Goal: Transaction & Acquisition: Purchase product/service

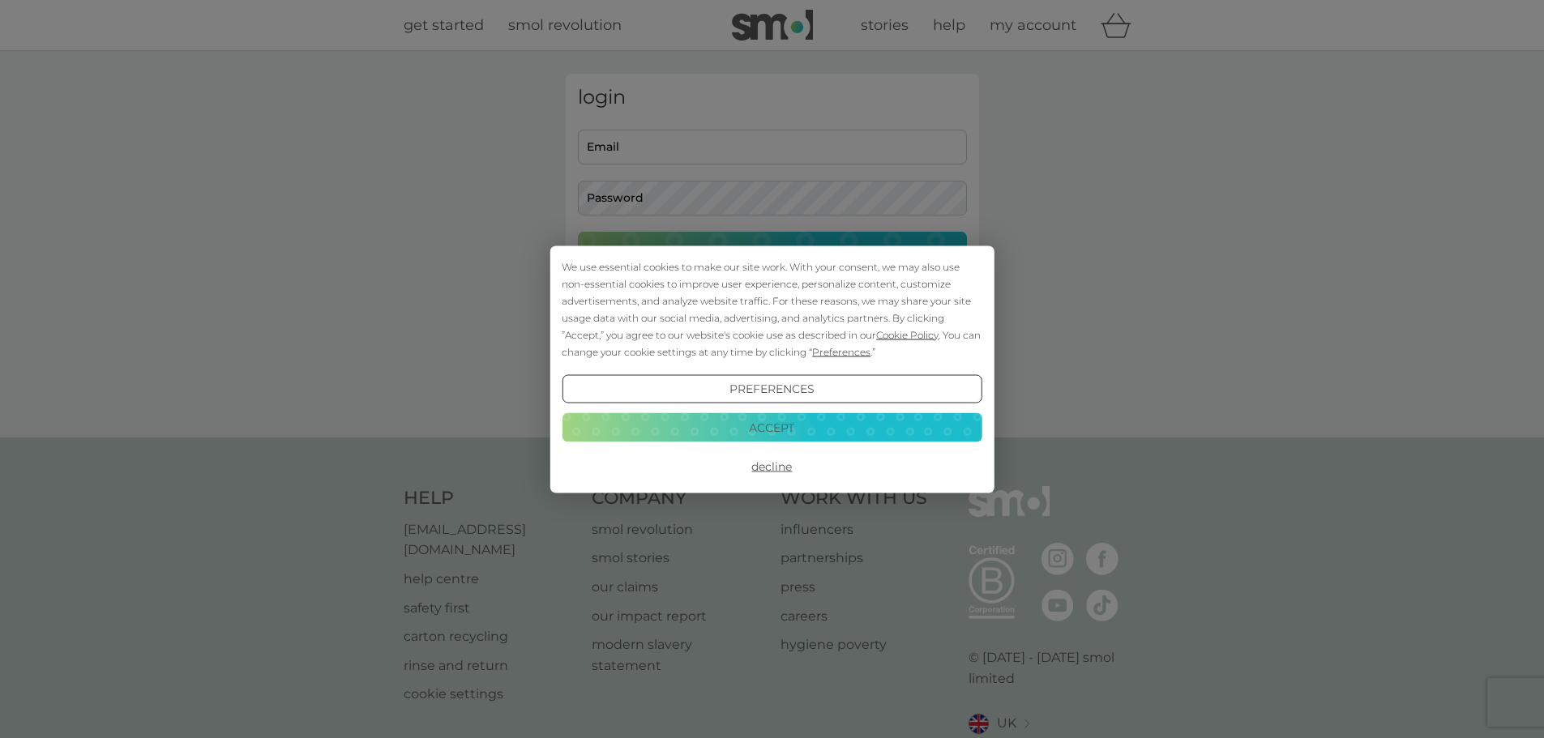
type input "[EMAIL_ADDRESS][DOMAIN_NAME]"
click at [747, 432] on button "Accept" at bounding box center [772, 427] width 420 height 29
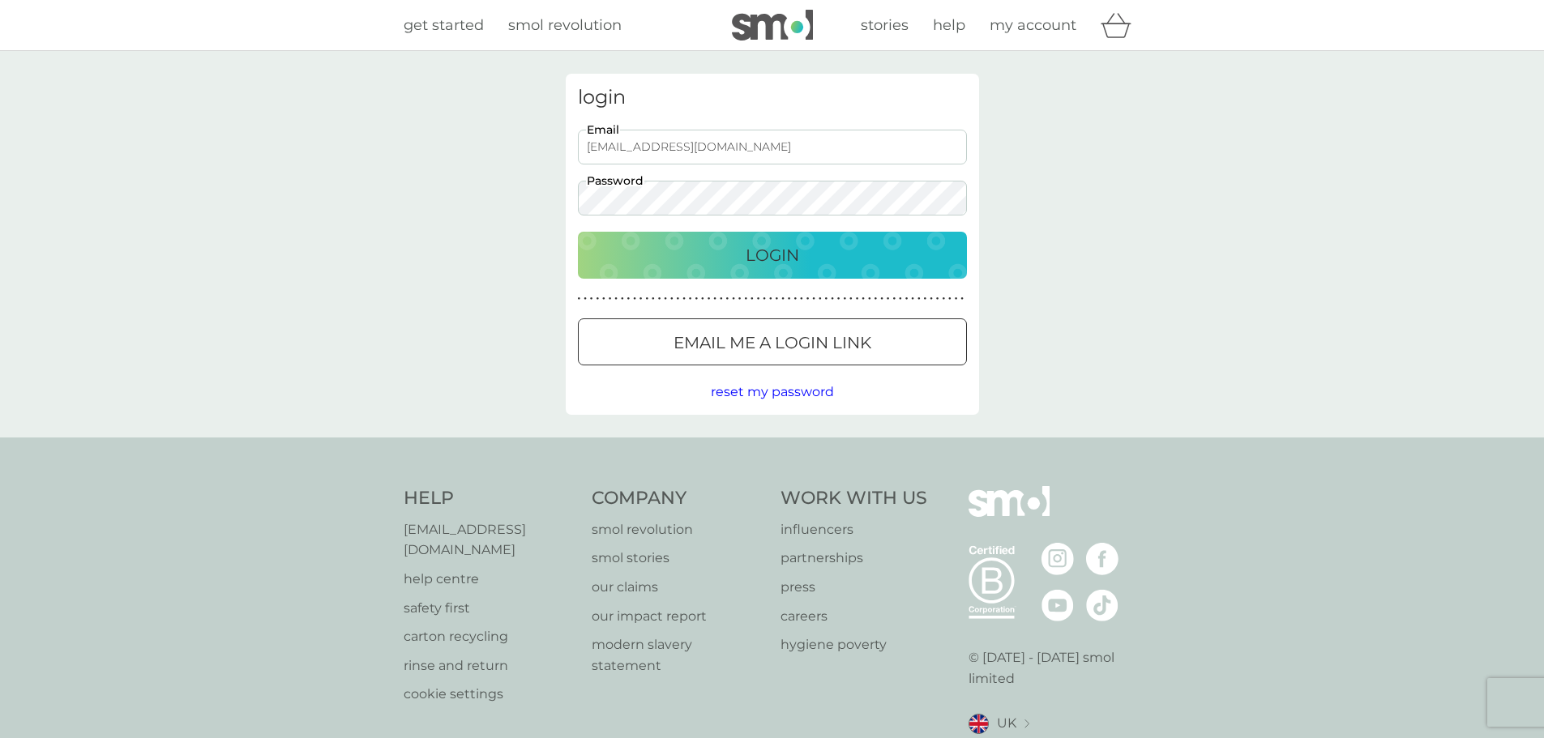
click at [768, 255] on p "Login" at bounding box center [772, 255] width 53 height 26
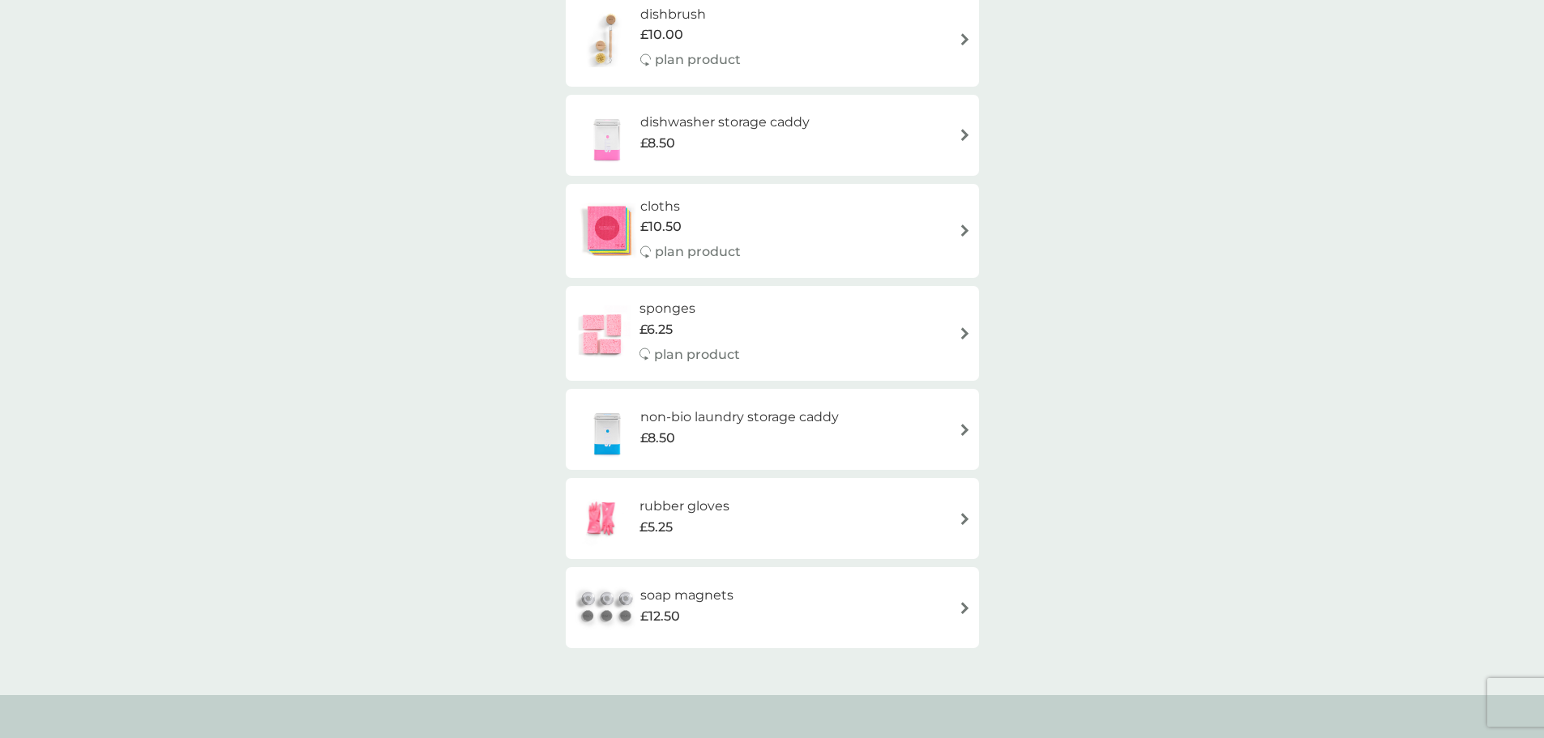
scroll to position [162, 0]
